Goal: Find contact information: Find contact information

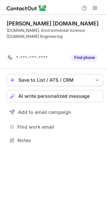
scroll to position [119, 107]
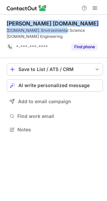
copy div "Kathryn Rinaldi M.A.Sc B.Sc. Environmental Science"
drag, startPoint x: 61, startPoint y: 30, endPoint x: 0, endPoint y: 24, distance: 61.3
click at [0, 24] on div "Kathryn Rinaldi M.A.Sc B.Sc. Environmental Science M.A.Sc Engineering *-***-***…" at bounding box center [53, 77] width 107 height 125
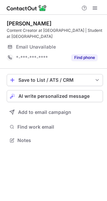
scroll to position [135, 107]
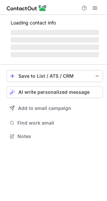
scroll to position [135, 107]
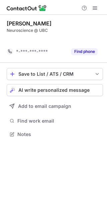
scroll to position [119, 107]
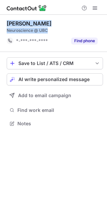
copy div "Katherine Cai Neuroscience @ UBC"
drag, startPoint x: 60, startPoint y: 28, endPoint x: 2, endPoint y: 25, distance: 58.0
click at [2, 25] on div "Katherine Cai Neuroscience @ UBC *-***-***-**** Find phone Save to List / ATS /…" at bounding box center [53, 74] width 107 height 119
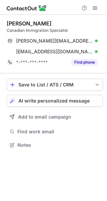
scroll to position [140, 107]
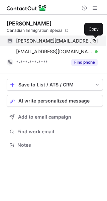
click at [95, 40] on span at bounding box center [94, 40] width 5 height 5
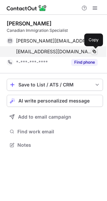
click at [95, 52] on span at bounding box center [94, 51] width 5 height 5
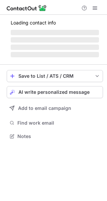
scroll to position [3, 3]
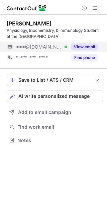
click at [87, 49] on button "View email" at bounding box center [84, 47] width 26 height 7
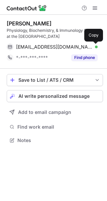
click at [93, 47] on span at bounding box center [94, 46] width 5 height 5
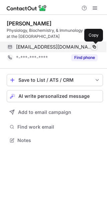
click at [93, 47] on span at bounding box center [94, 46] width 5 height 5
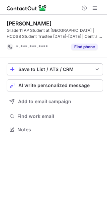
scroll to position [125, 107]
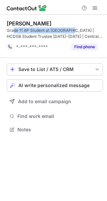
copy div "de 11 AP Student at [GEOGRAPHIC_DATA]"
copy div "rade 11 AP Student at [GEOGRAPHIC_DATA]"
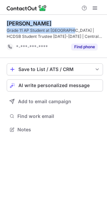
drag, startPoint x: 73, startPoint y: 30, endPoint x: 7, endPoint y: 25, distance: 66.4
click at [7, 25] on div "[PERSON_NAME] Grade 11 AP Student at [GEOGRAPHIC_DATA] | HCDSB Student Trustee …" at bounding box center [55, 29] width 96 height 19
copy div "[PERSON_NAME] Grade 11 AP Student at [GEOGRAPHIC_DATA]"
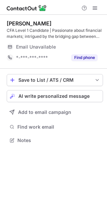
scroll to position [135, 107]
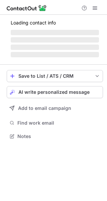
scroll to position [135, 107]
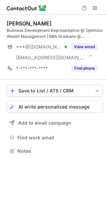
scroll to position [146, 107]
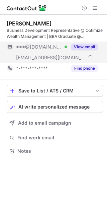
click at [89, 46] on button "View email" at bounding box center [84, 47] width 26 height 7
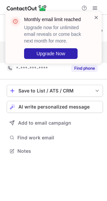
click at [98, 14] on span at bounding box center [96, 17] width 5 height 7
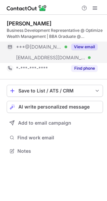
click at [95, 6] on div "Monthly email limit reached Upgrade now for unlimited email reveals or come bac…" at bounding box center [53, 11] width 107 height 13
click at [95, 6] on span at bounding box center [94, 7] width 5 height 5
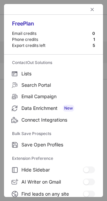
click at [95, 6] on div at bounding box center [53, 9] width 99 height 11
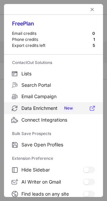
scroll to position [78, 0]
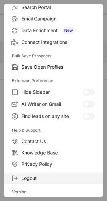
click at [64, 173] on label "Logout" at bounding box center [53, 177] width 99 height 11
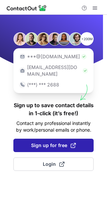
drag, startPoint x: 70, startPoint y: 146, endPoint x: 74, endPoint y: 143, distance: 5.0
click at [74, 143] on div "+200M ***@gmail.com ***@company.com (***) *** 2688 Sign up to save contact deta…" at bounding box center [53, 108] width 107 height 186
click at [74, 143] on span at bounding box center [73, 145] width 5 height 5
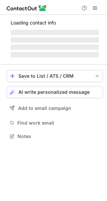
scroll to position [146, 107]
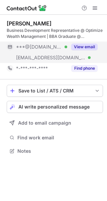
click at [91, 48] on button "View email" at bounding box center [84, 47] width 26 height 7
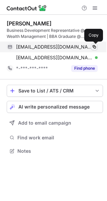
click at [94, 46] on span at bounding box center [94, 46] width 5 height 5
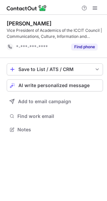
scroll to position [125, 107]
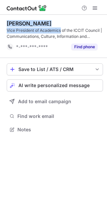
copy div "[PERSON_NAME] Vice President of Academics"
drag, startPoint x: 61, startPoint y: 31, endPoint x: 1, endPoint y: 21, distance: 60.4
click at [1, 21] on div "[PERSON_NAME] Vice President of Academics of the ICCIT Council | Communications…" at bounding box center [53, 77] width 107 height 125
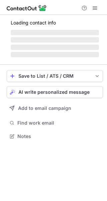
scroll to position [129, 107]
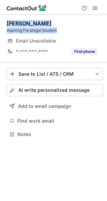
copy div "[PERSON_NAME] Aspiring Paralegal Student"
drag, startPoint x: 68, startPoint y: 32, endPoint x: 6, endPoint y: 24, distance: 62.1
click at [6, 24] on div "[PERSON_NAME] Aspiring Paralegal Student Email Unavailable Email address *-***-…" at bounding box center [53, 80] width 107 height 130
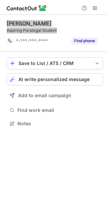
scroll to position [119, 107]
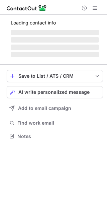
scroll to position [135, 107]
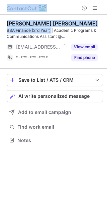
copy div "Help & Support [PERSON_NAME] [PERSON_NAME] BBA Finance (3rd Year)"
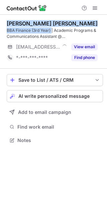
copy div "[PERSON_NAME] [PERSON_NAME] BBA Finance (3rd Year)"
drag, startPoint x: 52, startPoint y: 28, endPoint x: 6, endPoint y: 22, distance: 46.6
click at [6, 22] on div "[PERSON_NAME] [PERSON_NAME] BBA Finance (3rd Year) | Academic Programs & Commun…" at bounding box center [53, 83] width 107 height 136
click at [79, 26] on div "Matt Gerald Pacis" at bounding box center [55, 23] width 96 height 7
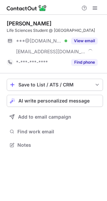
scroll to position [140, 107]
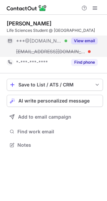
click at [86, 44] on button "View email" at bounding box center [84, 40] width 26 height 7
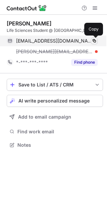
click at [95, 42] on span at bounding box center [94, 40] width 5 height 5
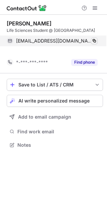
scroll to position [129, 107]
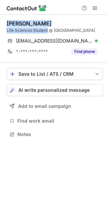
copy div "Carrie Tieu Life Sciences Student"
drag, startPoint x: 48, startPoint y: 31, endPoint x: 2, endPoint y: 24, distance: 46.1
click at [2, 24] on div "Carrie Tieu Life Sciences Student @ Queen's University carrie2siu@gmail.com Ver…" at bounding box center [53, 80] width 107 height 130
click at [51, 20] on div "Carrie Tieu Life Sciences Student @ Queen's University carrie2siu@gmail.com Ver…" at bounding box center [55, 39] width 96 height 48
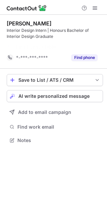
scroll to position [125, 107]
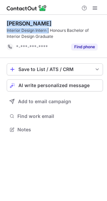
drag, startPoint x: 49, startPoint y: 29, endPoint x: 1, endPoint y: 20, distance: 48.7
click at [1, 20] on div "[PERSON_NAME] Interior Design Intern | Honours Bachelor of Interior Design Grad…" at bounding box center [53, 77] width 107 height 125
copy div "[PERSON_NAME] Interior Design Intern |"
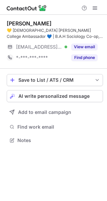
scroll to position [135, 107]
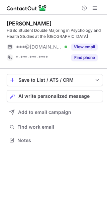
scroll to position [135, 107]
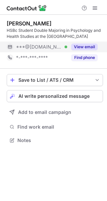
click at [83, 51] on div "View email" at bounding box center [82, 47] width 30 height 11
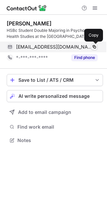
click at [92, 48] on span at bounding box center [94, 46] width 5 height 5
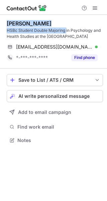
copy div "Aashlesha Sangal HSBc Student Double Majoring"
drag, startPoint x: 66, startPoint y: 30, endPoint x: 1, endPoint y: 24, distance: 65.3
click at [1, 24] on div "Aashlesha Sangal HSBc Student Double Majoring in Psychology and Health Studies …" at bounding box center [53, 83] width 107 height 136
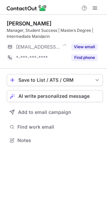
scroll to position [135, 107]
click at [68, 28] on div "Manager, Student Success | Masters Degree | Intermediate Mandarin" at bounding box center [55, 33] width 96 height 12
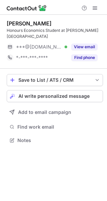
scroll to position [3, 3]
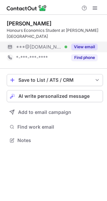
click at [82, 44] on button "View email" at bounding box center [84, 47] width 26 height 7
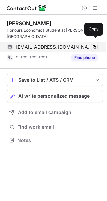
click at [97, 44] on span at bounding box center [94, 46] width 5 height 5
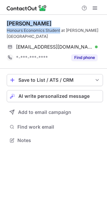
copy div "Eva Sivilla Honours Economics Student"
drag, startPoint x: 61, startPoint y: 30, endPoint x: 4, endPoint y: 21, distance: 57.4
click at [4, 21] on div "Eva Sivilla Honours Economics Student at McGill University sivillaeva@gmail.com…" at bounding box center [53, 83] width 107 height 136
click at [59, 18] on div "Eva Sivilla Honours Economics Student at McGill University sivillaeva@gmail.com…" at bounding box center [55, 42] width 96 height 54
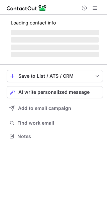
scroll to position [135, 107]
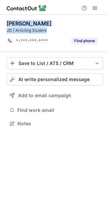
copy div "Sara Bragaglia JD | Articling Student"
drag, startPoint x: 54, startPoint y: 32, endPoint x: 3, endPoint y: 24, distance: 51.2
click at [3, 24] on div "Sara Bragaglia JD | Articling Student *-***-***-**** Find phone Save to List / …" at bounding box center [53, 74] width 107 height 119
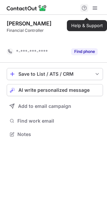
scroll to position [119, 107]
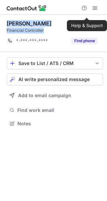
drag, startPoint x: 56, startPoint y: 33, endPoint x: 8, endPoint y: 25, distance: 48.9
click at [8, 25] on div "[PERSON_NAME] Financial Controller" at bounding box center [55, 26] width 96 height 13
copy div "[PERSON_NAME] Financial Controller"
click at [69, 20] on div "[PERSON_NAME]" at bounding box center [55, 23] width 96 height 7
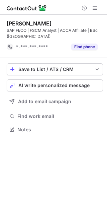
scroll to position [125, 107]
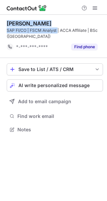
copy div "[PERSON_NAME] SAP FI/CO | FSCM Analyst"
drag, startPoint x: 58, startPoint y: 29, endPoint x: 3, endPoint y: 20, distance: 55.3
click at [3, 20] on div "Mariam Rafiq SAP FI/CO | FSCM Analyst | ACCA Affiliate | BSc (UK) *-***-***-***…" at bounding box center [53, 77] width 107 height 125
click at [45, 23] on div "Mariam Rafiq" at bounding box center [55, 23] width 96 height 7
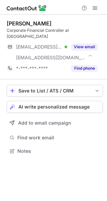
scroll to position [140, 107]
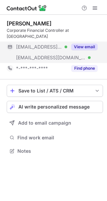
click at [84, 44] on button "View email" at bounding box center [84, 47] width 26 height 7
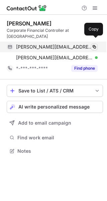
click at [93, 44] on span at bounding box center [94, 46] width 5 height 5
click at [95, 44] on span at bounding box center [94, 46] width 5 height 5
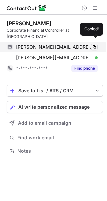
click at [95, 44] on span at bounding box center [94, 46] width 5 height 5
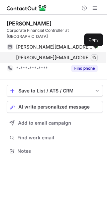
click at [93, 55] on span at bounding box center [94, 57] width 5 height 5
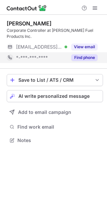
scroll to position [3, 3]
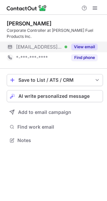
click at [86, 44] on button "View email" at bounding box center [84, 47] width 26 height 7
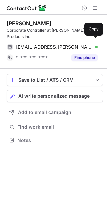
click at [92, 44] on span at bounding box center [94, 46] width 5 height 5
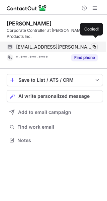
click at [92, 44] on span at bounding box center [94, 46] width 5 height 5
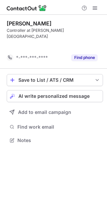
scroll to position [119, 107]
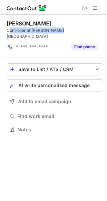
copy div "ontroller at [PERSON_NAME][GEOGRAPHIC_DATA]"
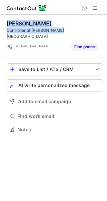
copy div "[PERSON_NAME] Controller at [PERSON_NAME][GEOGRAPHIC_DATA]"
drag, startPoint x: 66, startPoint y: 28, endPoint x: 4, endPoint y: 25, distance: 62.7
click at [4, 25] on div "[PERSON_NAME] Controller at [PERSON_NAME][GEOGRAPHIC_DATA] *-***-***-**** Find …" at bounding box center [53, 77] width 107 height 125
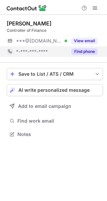
scroll to position [3, 3]
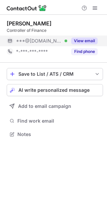
click at [86, 42] on button "View email" at bounding box center [84, 40] width 26 height 7
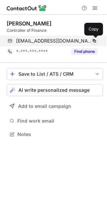
click at [93, 39] on span at bounding box center [94, 40] width 5 height 5
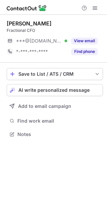
scroll to position [3, 3]
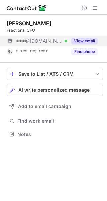
click at [81, 42] on button "View email" at bounding box center [84, 40] width 26 height 7
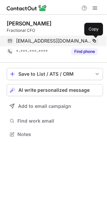
click at [95, 40] on span at bounding box center [94, 40] width 5 height 5
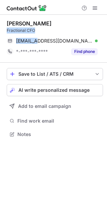
copy div "Fractional CFO graemega"
drag, startPoint x: 39, startPoint y: 34, endPoint x: 43, endPoint y: 31, distance: 5.2
click at [43, 31] on div "[PERSON_NAME] Fractional CFO [EMAIL_ADDRESS][DOMAIN_NAME] Verified Copy *-***-*…" at bounding box center [55, 38] width 96 height 37
click at [43, 31] on div "Fractional CFO" at bounding box center [55, 30] width 96 height 6
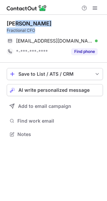
copy div "eme [PERSON_NAME] Fractional CFO"
copy div "[PERSON_NAME] Fractional CFO"
drag, startPoint x: 43, startPoint y: 31, endPoint x: 4, endPoint y: 24, distance: 40.2
click at [4, 24] on div "[PERSON_NAME] Fractional CFO [EMAIL_ADDRESS][DOMAIN_NAME] Verified Copy *-***-*…" at bounding box center [53, 80] width 107 height 130
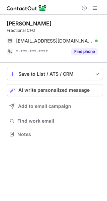
click at [40, 14] on div at bounding box center [53, 7] width 107 height 15
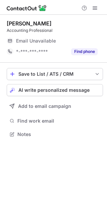
scroll to position [3, 3]
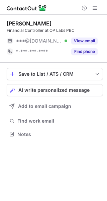
scroll to position [3, 3]
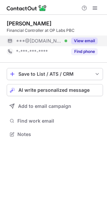
click at [88, 41] on button "View email" at bounding box center [84, 40] width 26 height 7
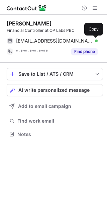
click at [97, 41] on button at bounding box center [94, 40] width 7 height 7
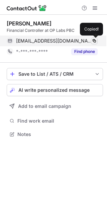
click at [97, 41] on button at bounding box center [94, 40] width 7 height 7
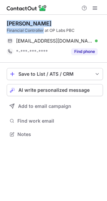
copy div "Palash Agarwal Financial Controller"
drag, startPoint x: 44, startPoint y: 30, endPoint x: 5, endPoint y: 23, distance: 39.1
click at [5, 23] on div "Palash Agarwal Financial Controller at OP Labs PBC palashagarwal14@gmail.com Ve…" at bounding box center [53, 80] width 107 height 130
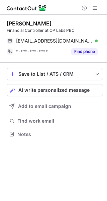
click at [59, 27] on div "Financial Controller at OP Labs PBC" at bounding box center [55, 30] width 96 height 6
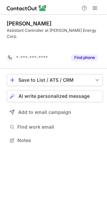
scroll to position [119, 107]
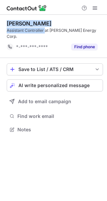
copy div "[PERSON_NAME] Assistant Controller"
drag, startPoint x: 45, startPoint y: 30, endPoint x: 4, endPoint y: 23, distance: 41.5
click at [4, 23] on div "[PERSON_NAME] Assistant Controller at [PERSON_NAME] Energy Corp. *-***-***-****…" at bounding box center [53, 77] width 107 height 125
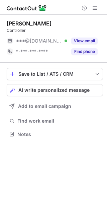
scroll to position [3, 3]
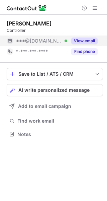
click at [83, 41] on button "View email" at bounding box center [84, 40] width 26 height 7
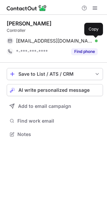
click at [92, 40] on span at bounding box center [94, 40] width 5 height 5
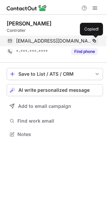
click at [92, 40] on span at bounding box center [94, 40] width 5 height 5
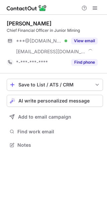
scroll to position [140, 107]
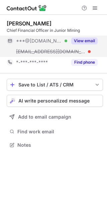
click at [87, 38] on button "View email" at bounding box center [84, 40] width 26 height 7
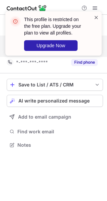
click at [96, 17] on span at bounding box center [96, 17] width 5 height 7
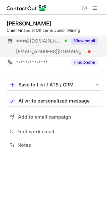
click at [94, 8] on div "This profile is restricted on the free plan. Upgrade your plan to view all prof…" at bounding box center [53, 11] width 107 height 13
click at [94, 8] on span at bounding box center [94, 7] width 5 height 5
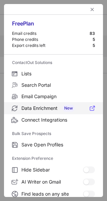
scroll to position [78, 0]
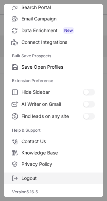
click at [31, 175] on span "Logout" at bounding box center [58, 178] width 74 height 6
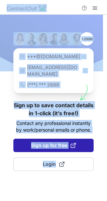
click at [52, 142] on span "Sign up for free" at bounding box center [53, 145] width 45 height 7
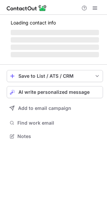
scroll to position [140, 107]
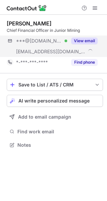
click at [82, 46] on div "***@[DOMAIN_NAME] Verified [EMAIL_ADDRESS][DOMAIN_NAME] View email" at bounding box center [55, 45] width 96 height 21
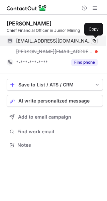
click at [96, 41] on span at bounding box center [94, 40] width 5 height 5
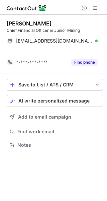
scroll to position [129, 107]
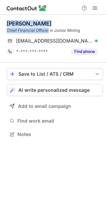
copy div "[PERSON_NAME] Chief Financial Officer"
drag, startPoint x: 49, startPoint y: 31, endPoint x: 4, endPoint y: 24, distance: 45.4
click at [4, 24] on div "[PERSON_NAME] Chief Financial Officer in Junior Mining [EMAIL_ADDRESS][DOMAIN_N…" at bounding box center [53, 80] width 107 height 130
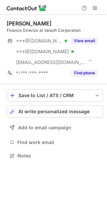
scroll to position [151, 107]
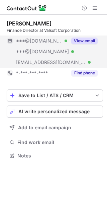
click at [85, 39] on button "View email" at bounding box center [84, 40] width 26 height 7
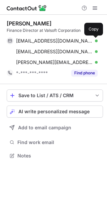
click at [96, 38] on button at bounding box center [94, 40] width 7 height 7
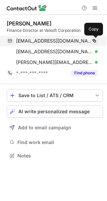
click at [96, 38] on button at bounding box center [94, 40] width 7 height 7
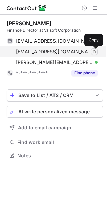
click at [93, 51] on span at bounding box center [94, 51] width 5 height 5
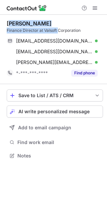
copy div "arie-Hélène Cérat Finance Director at Valsoft"
copy div "Marie-Hélène Cérat Finance Director at Valsoft"
drag, startPoint x: 57, startPoint y: 28, endPoint x: 4, endPoint y: 22, distance: 53.2
click at [4, 22] on div "Marie-Hélène Cérat Finance Director at Valsoft Corporation mariehelenecerat@gma…" at bounding box center [53, 90] width 107 height 151
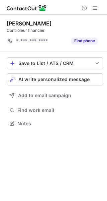
scroll to position [119, 107]
copy div "ntrôleur financier"
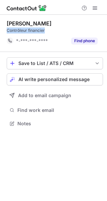
copy div "Contrôleur financier"
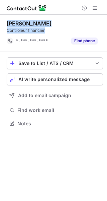
drag, startPoint x: 52, startPoint y: 32, endPoint x: 6, endPoint y: 25, distance: 46.0
click at [6, 25] on div "Brian Aubé Contrôleur financier *-***-***-**** Find phone Save to List / ATS / …" at bounding box center [53, 74] width 107 height 119
copy div "Brian Aubé Contrôleur financier"
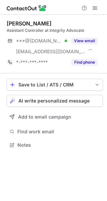
scroll to position [140, 107]
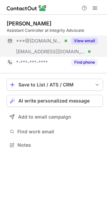
click at [89, 40] on button "View email" at bounding box center [84, 40] width 26 height 7
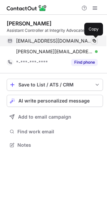
click at [95, 40] on span at bounding box center [94, 40] width 5 height 5
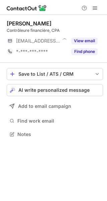
scroll to position [3, 3]
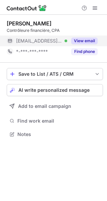
click at [85, 36] on div "View email" at bounding box center [82, 40] width 30 height 11
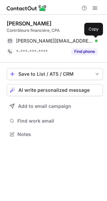
click at [93, 39] on span at bounding box center [94, 40] width 5 height 5
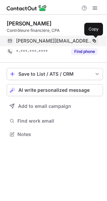
click at [93, 39] on span at bounding box center [94, 40] width 5 height 5
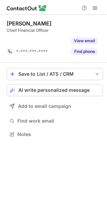
scroll to position [119, 107]
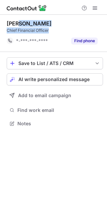
copy div "[PERSON_NAME] Chief Financial Officer"
drag, startPoint x: 60, startPoint y: 29, endPoint x: 5, endPoint y: 22, distance: 55.4
click at [5, 22] on div "[PERSON_NAME] Chief Financial Officer *-***-***-**** Find phone Save to List / …" at bounding box center [53, 74] width 107 height 119
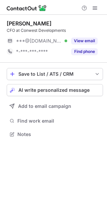
scroll to position [3, 3]
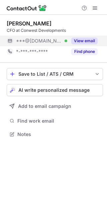
click at [88, 39] on button "View email" at bounding box center [84, 40] width 26 height 7
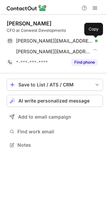
scroll to position [140, 107]
click at [95, 39] on span at bounding box center [94, 40] width 5 height 5
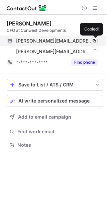
click at [95, 39] on span at bounding box center [94, 40] width 5 height 5
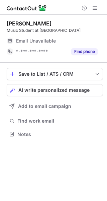
scroll to position [3, 3]
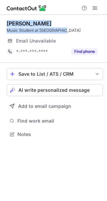
drag, startPoint x: 60, startPoint y: 29, endPoint x: 5, endPoint y: 24, distance: 55.1
click at [5, 24] on div "Lisa Santoprete Music Student at University of Toronto Email Unavailable Email …" at bounding box center [53, 80] width 107 height 130
copy div "Lisa Santoprete Music Student at University"
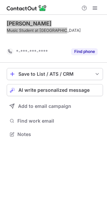
scroll to position [119, 107]
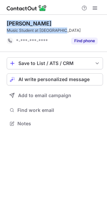
copy div "Lisa Santoprete Music Student at University"
